Goal: Find specific page/section: Locate a particular part of the current website

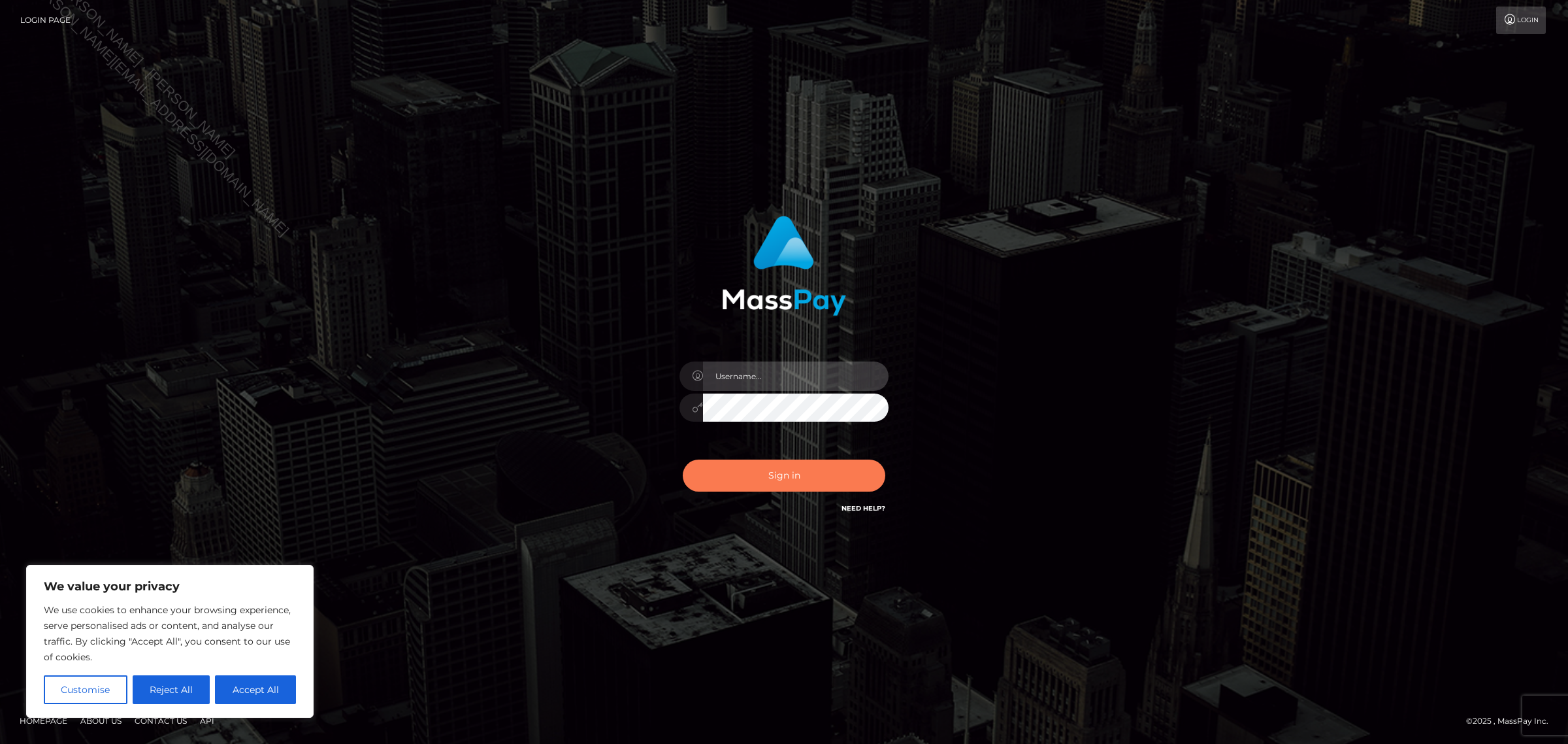
type input "Jennifer"
click at [749, 469] on button "Sign in" at bounding box center [784, 475] width 202 height 32
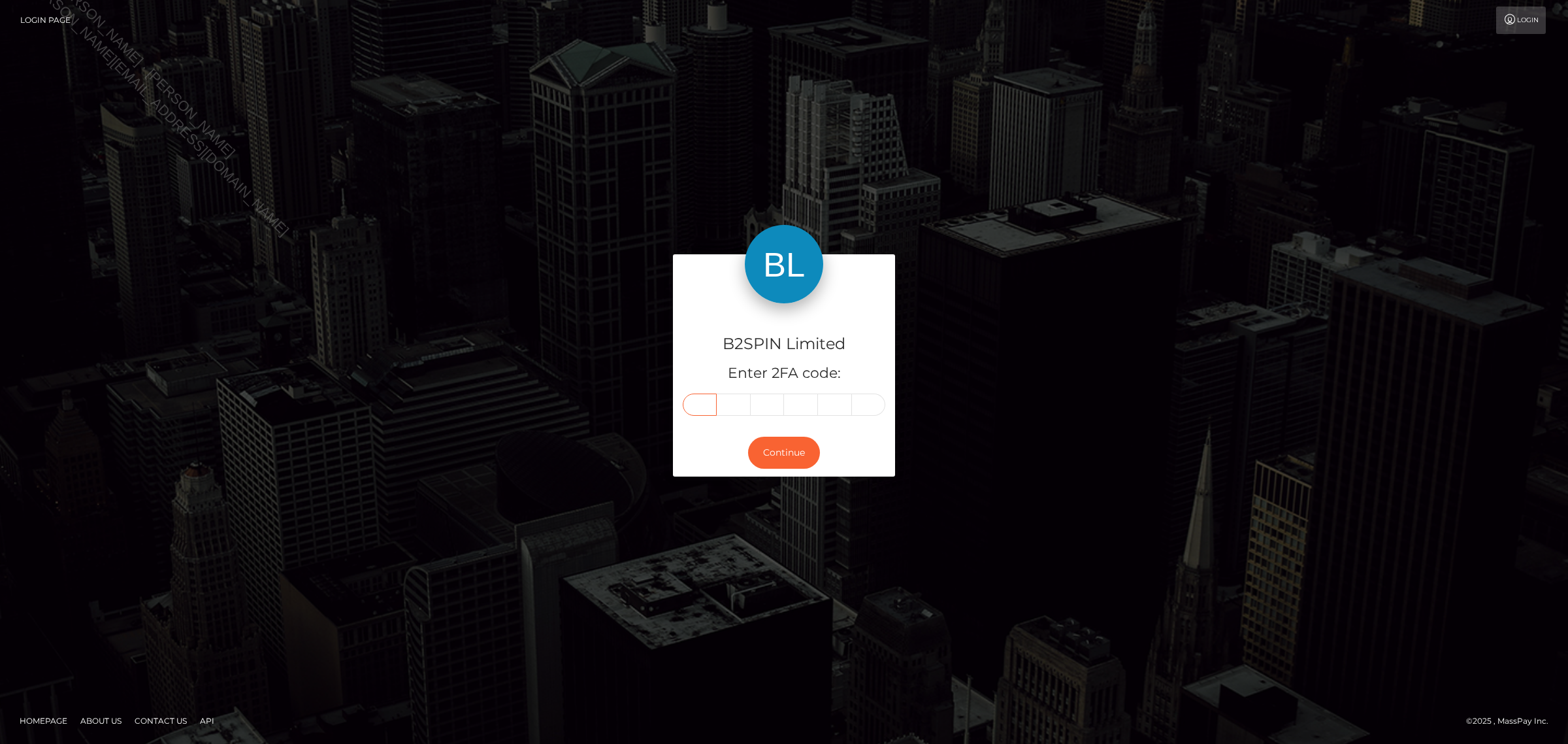
click at [696, 398] on input "text" at bounding box center [700, 405] width 34 height 23
type input "1"
type input "0"
type input "9"
type input "5"
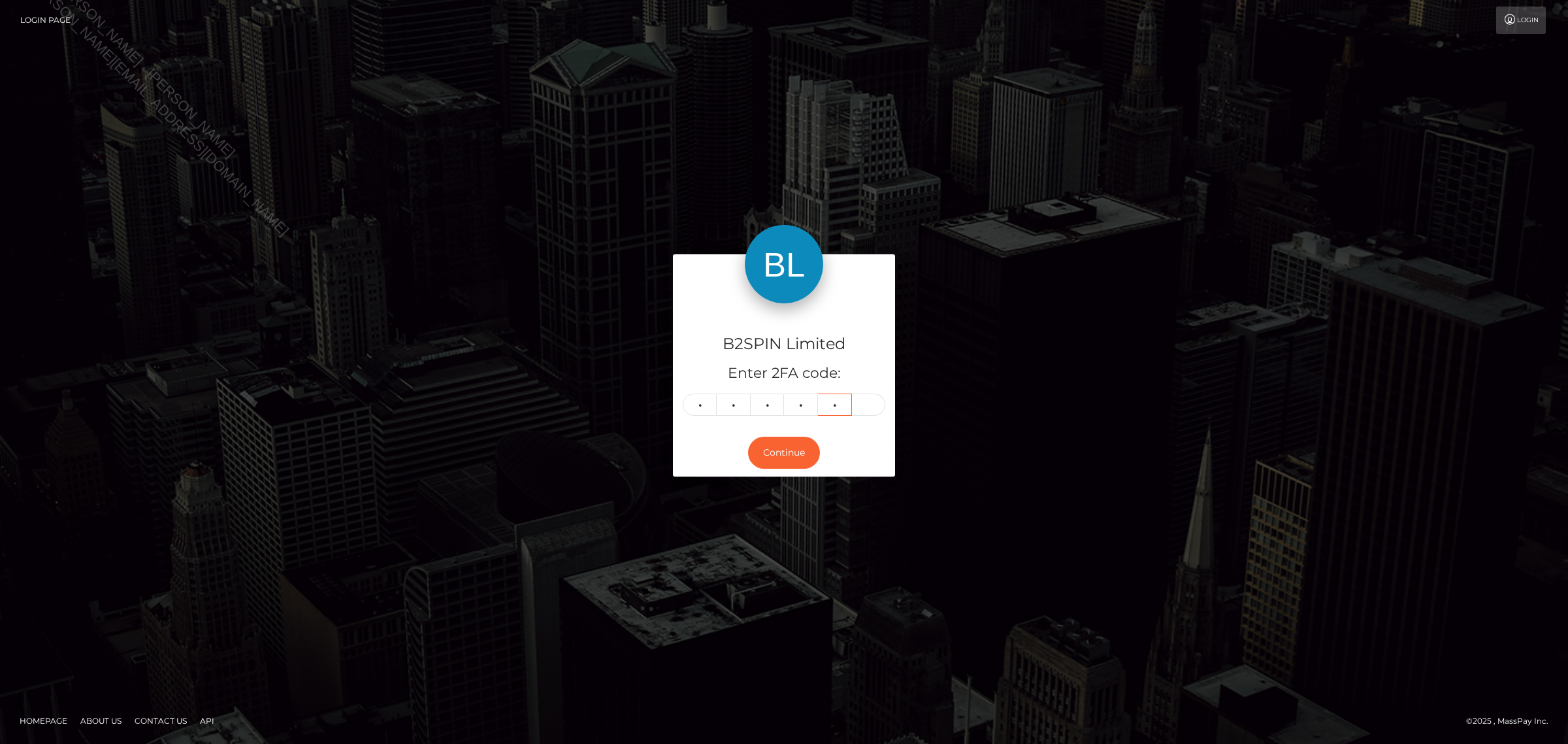
type input "5"
type input "4"
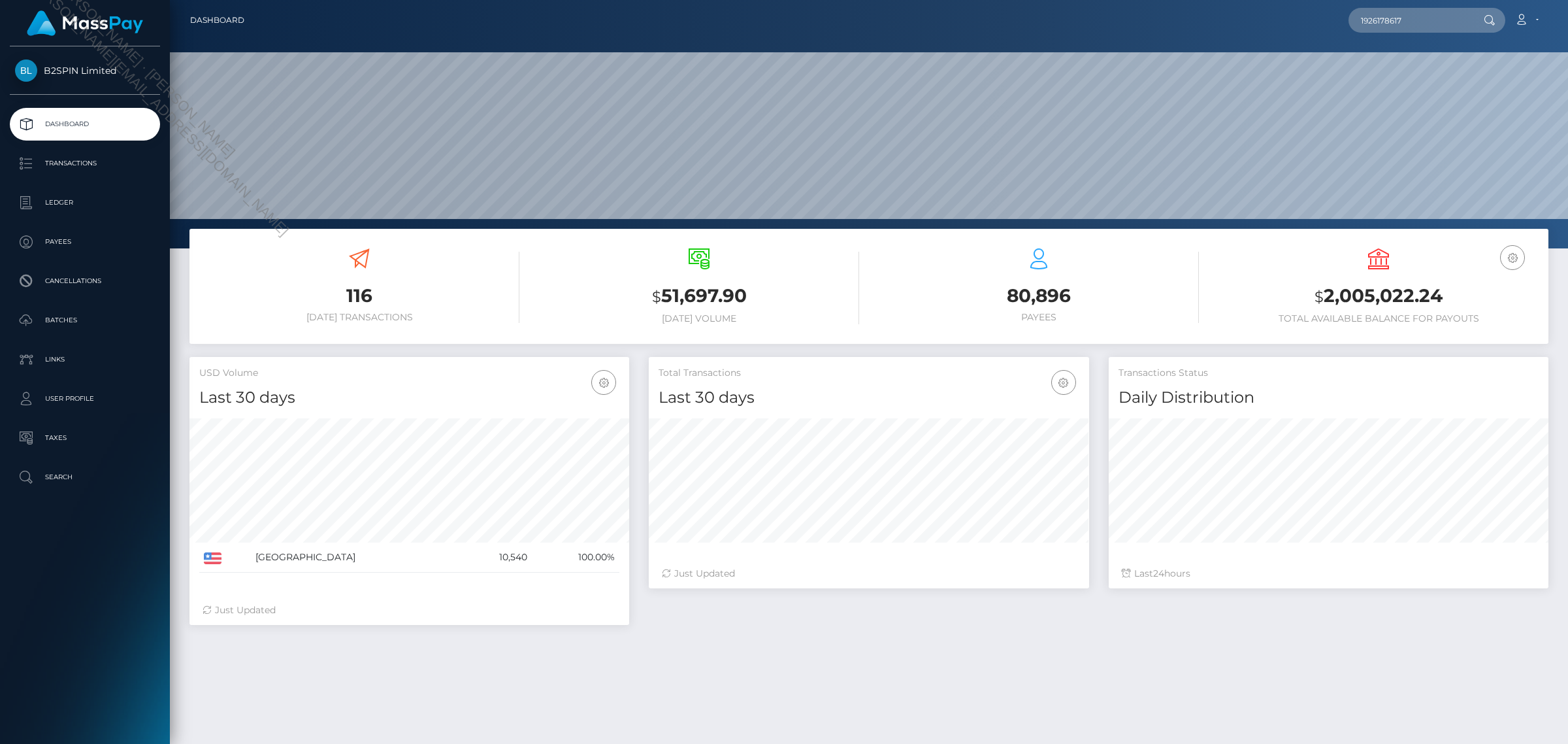
scroll to position [231, 439]
click at [1382, 18] on input "1926178617" at bounding box center [1410, 20] width 123 height 25
type input "1926178617"
click at [1406, 60] on link "JOSE ROLANDO GONZALEZ ALVAREZ" at bounding box center [1433, 67] width 170 height 24
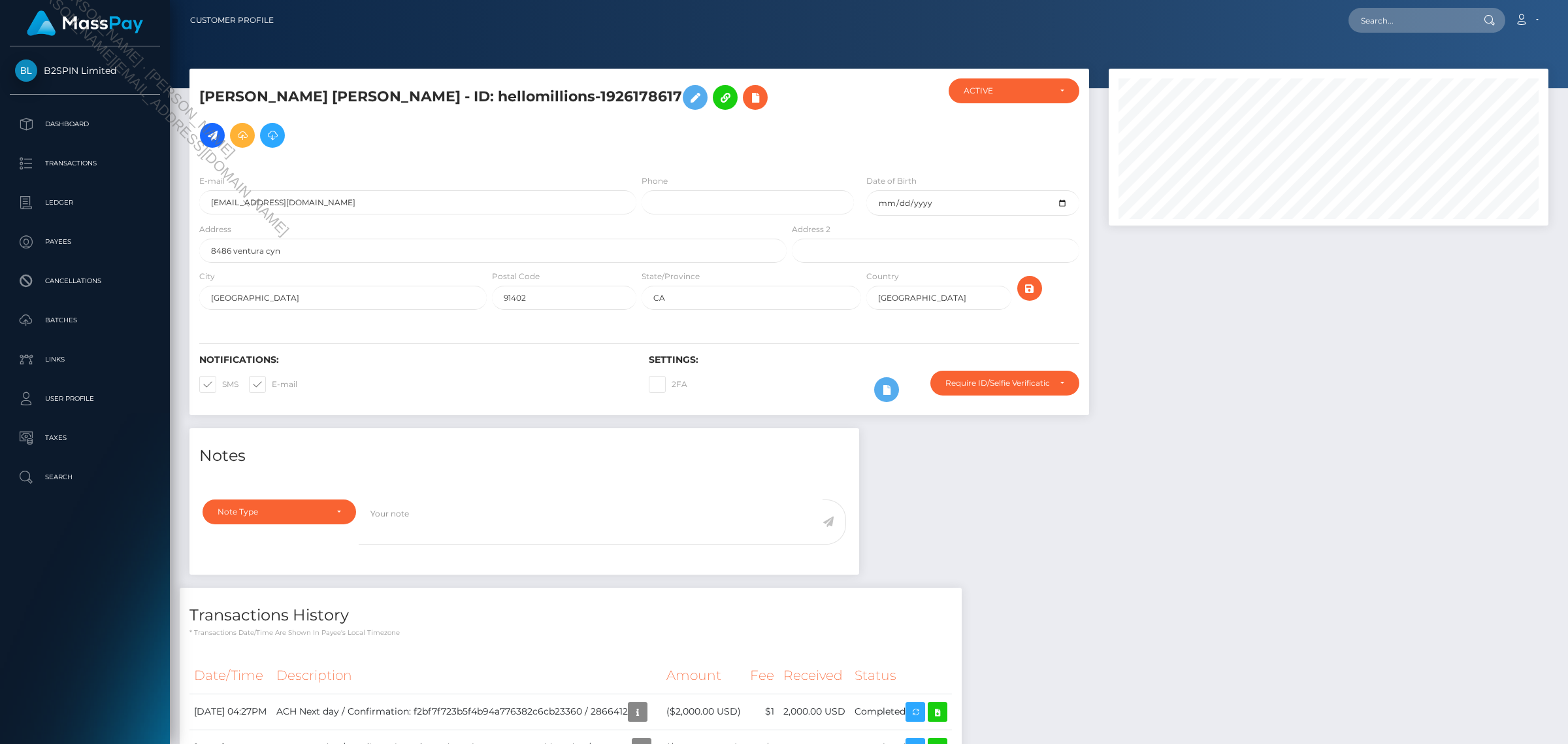
scroll to position [157, 439]
click at [1202, 551] on div "Notes Note Type Compliance Clear Compliance General Note Type" at bounding box center [869, 669] width 1378 height 482
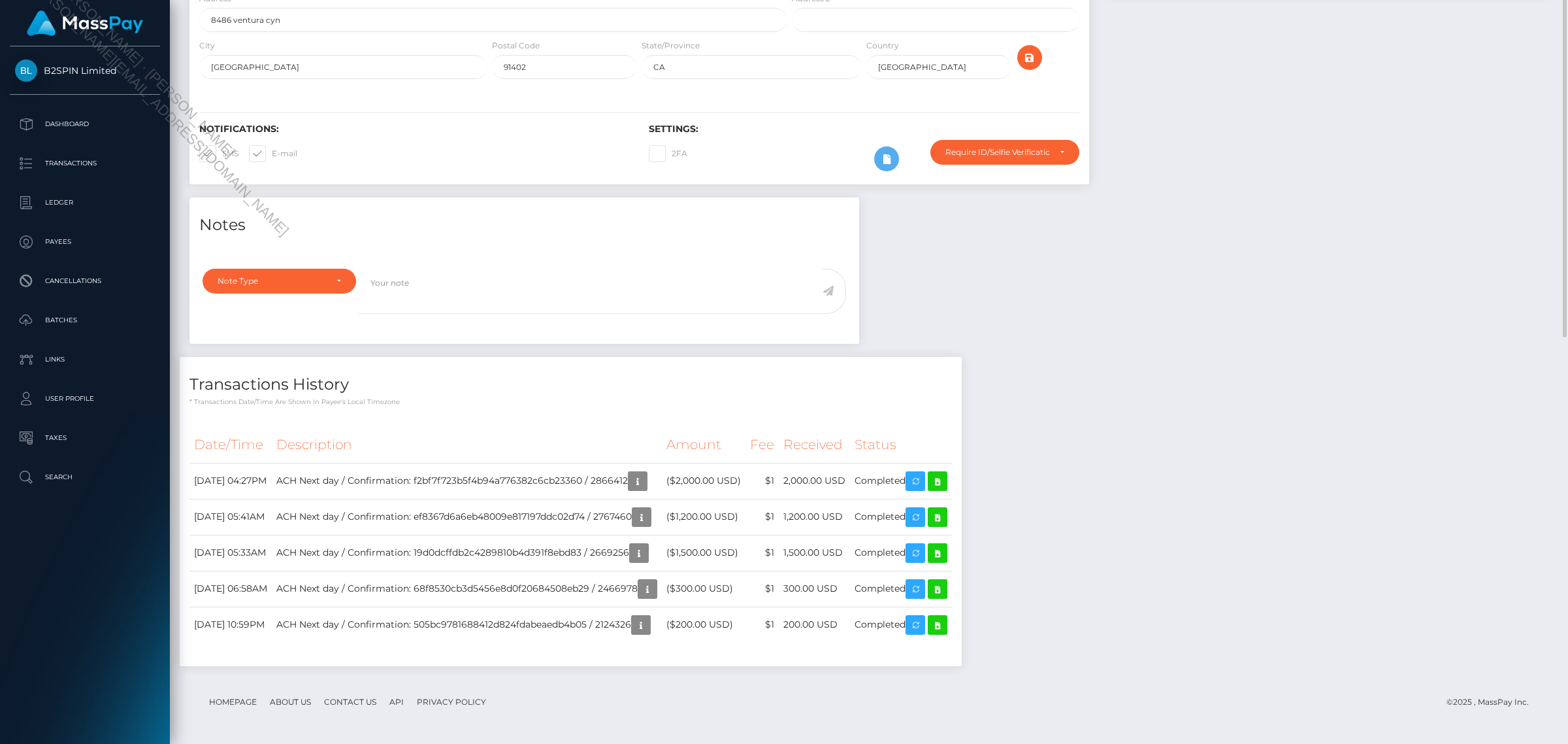
scroll to position [0, 0]
